Goal: Information Seeking & Learning: Learn about a topic

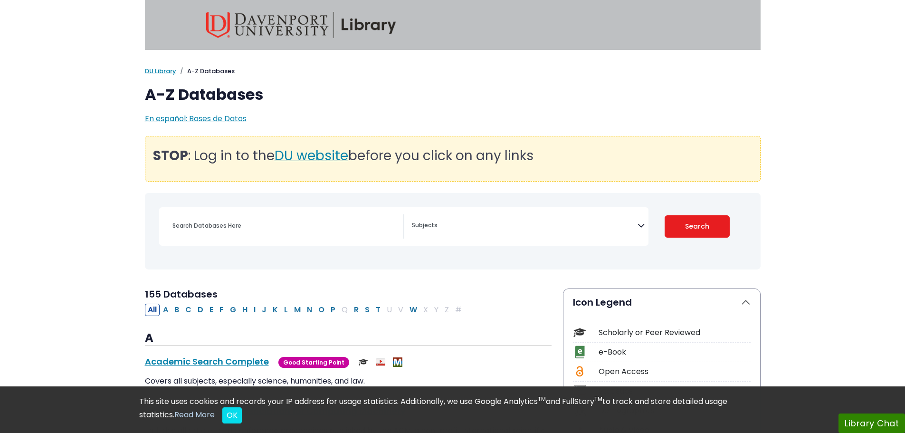
select select "Database Subject Filter"
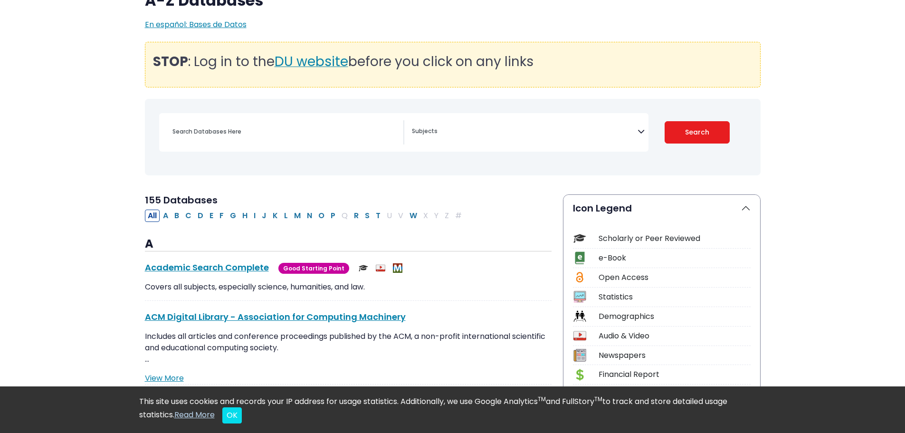
scroll to position [95, 0]
click at [262, 267] on link "Academic Search Complete This link opens in a new window" at bounding box center [207, 266] width 124 height 12
click at [234, 318] on link "ACM Digital Library - Association for Computing Machinery This link opens in a …" at bounding box center [275, 316] width 261 height 12
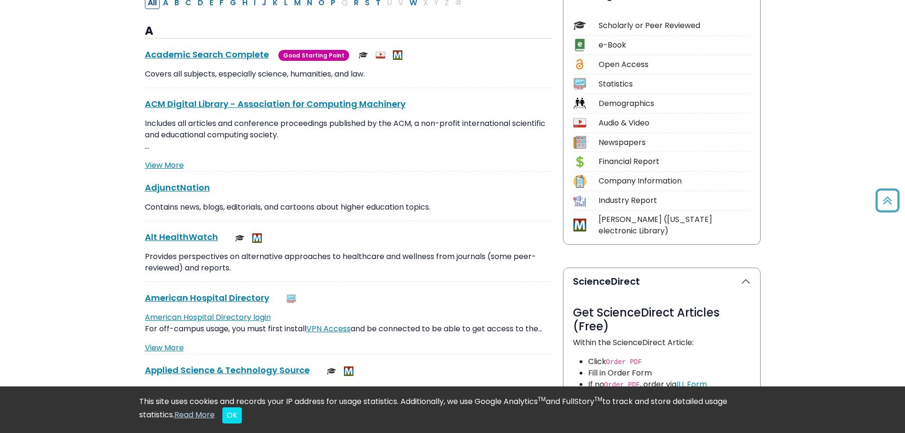
scroll to position [332, 0]
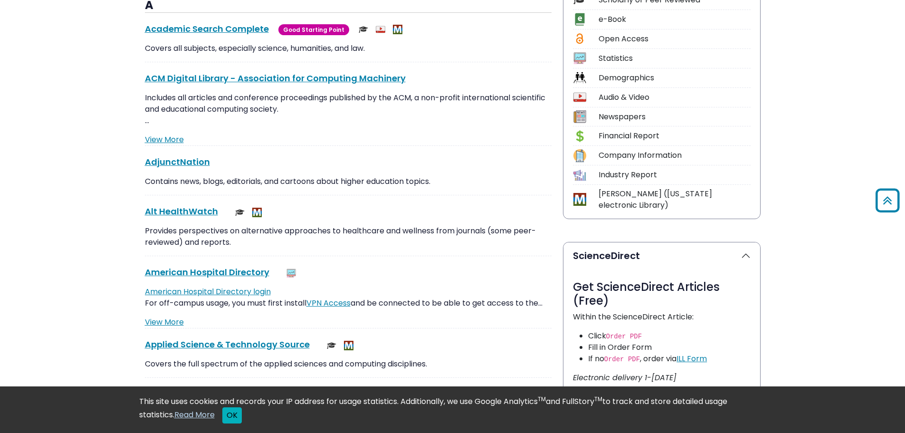
click at [233, 421] on button "OK" at bounding box center [231, 415] width 19 height 16
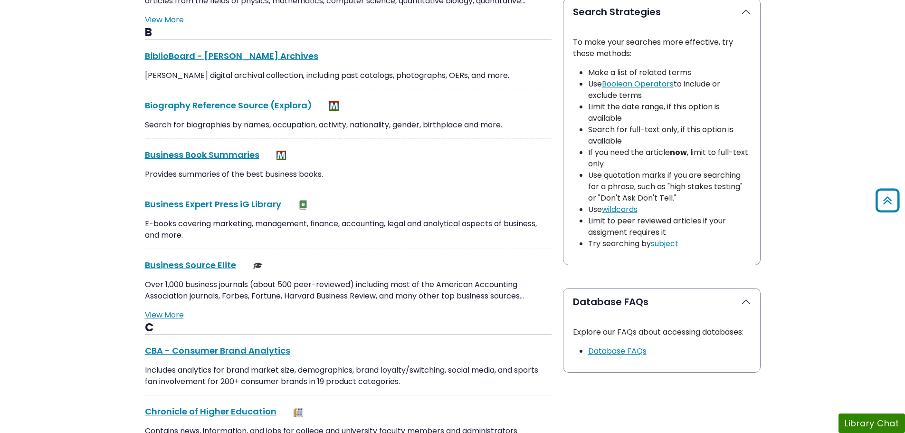
scroll to position [902, 0]
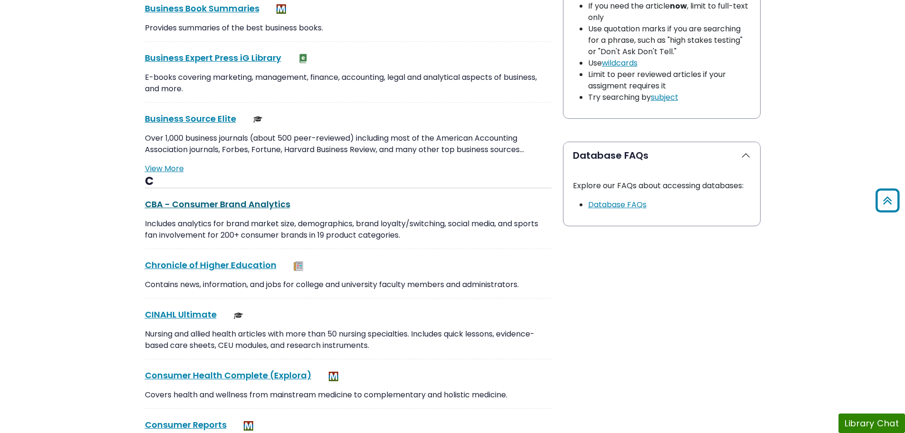
click at [192, 205] on link "CBA - Consumer Brand Analytics This link opens in a new window" at bounding box center [217, 204] width 145 height 12
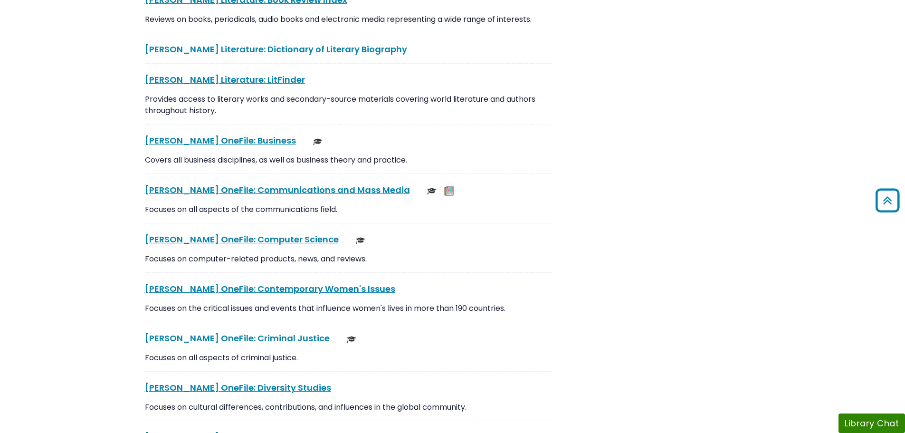
scroll to position [3134, 0]
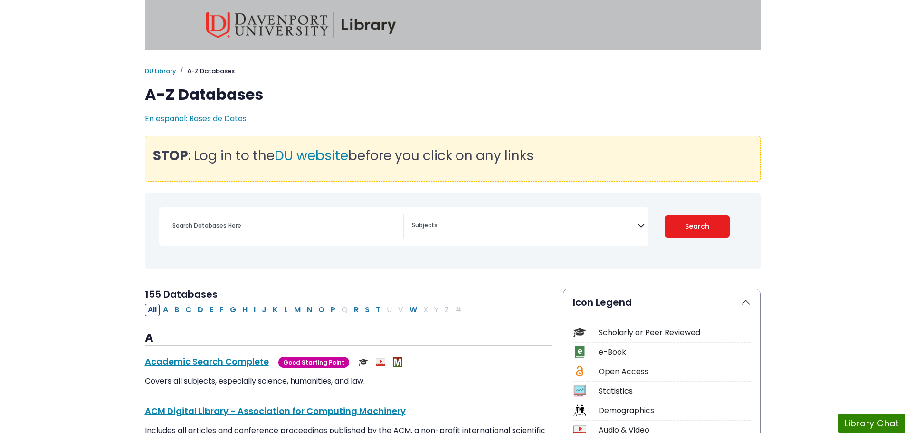
select select "Database Subject Filter"
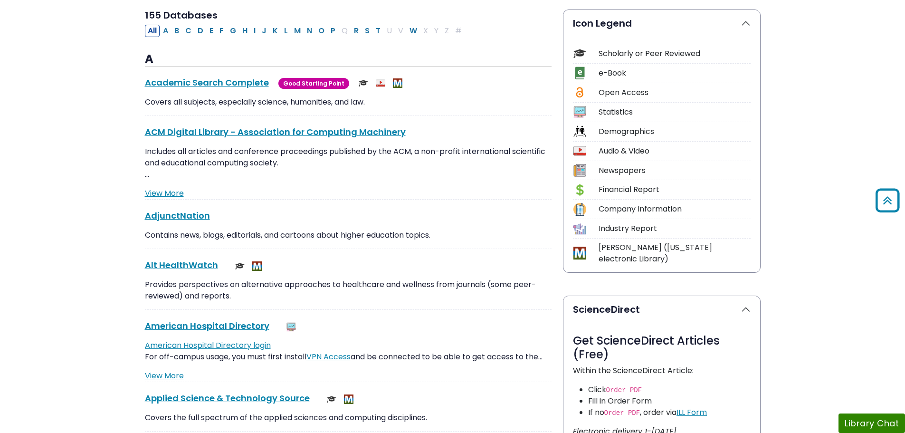
scroll to position [332, 0]
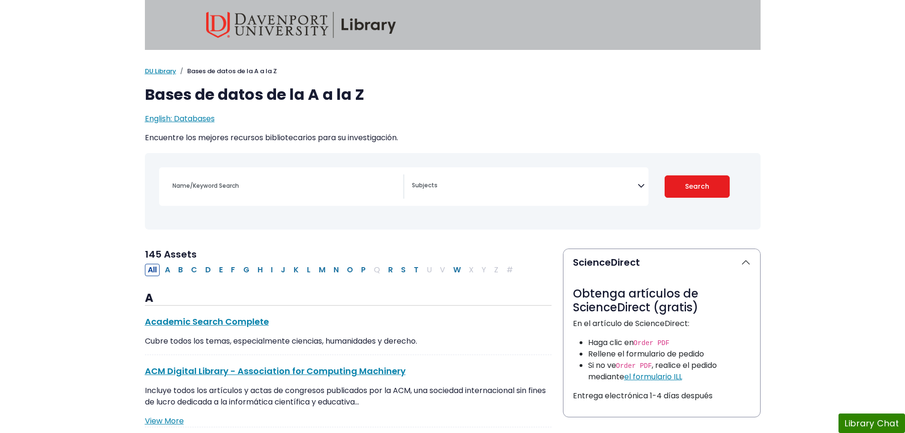
select select "Database Subject Filter"
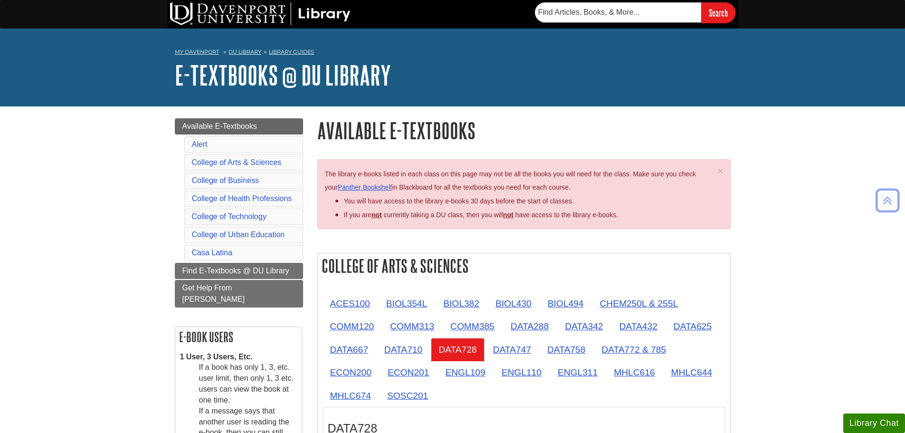
scroll to position [412, 0]
